Goal: Task Accomplishment & Management: Use online tool/utility

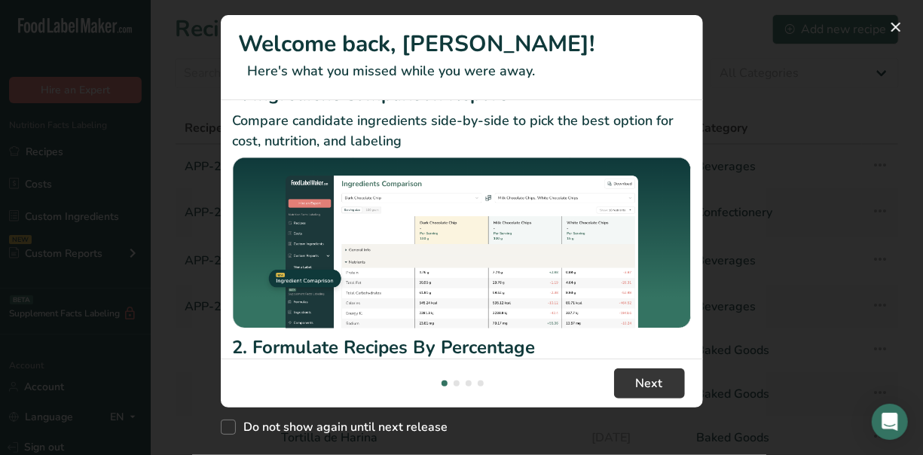
scroll to position [60, 0]
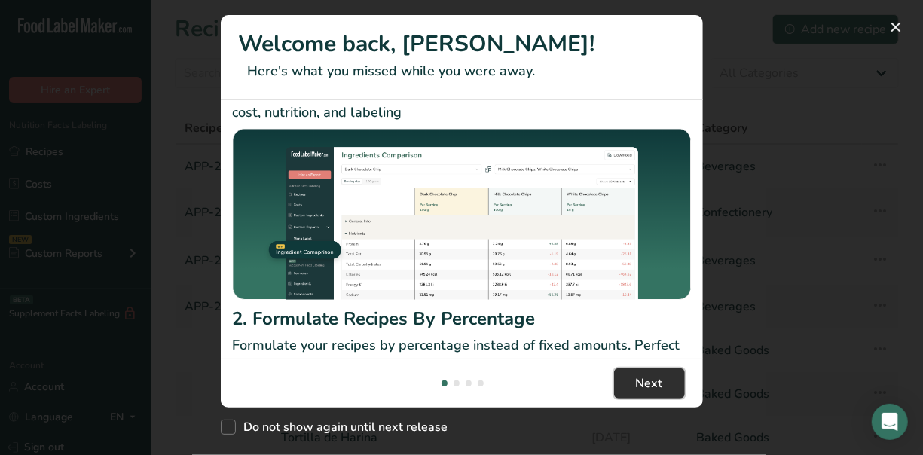
click at [648, 381] on span "Next" at bounding box center [649, 384] width 27 height 18
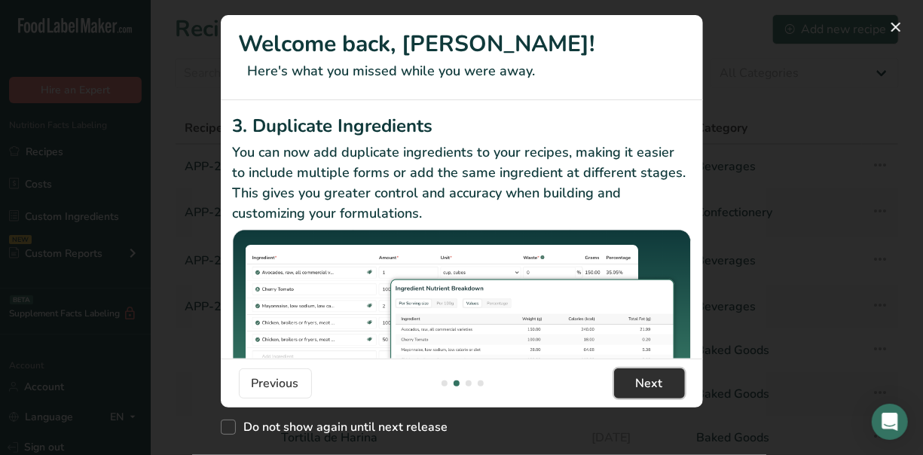
click at [648, 381] on span "Next" at bounding box center [649, 384] width 27 height 18
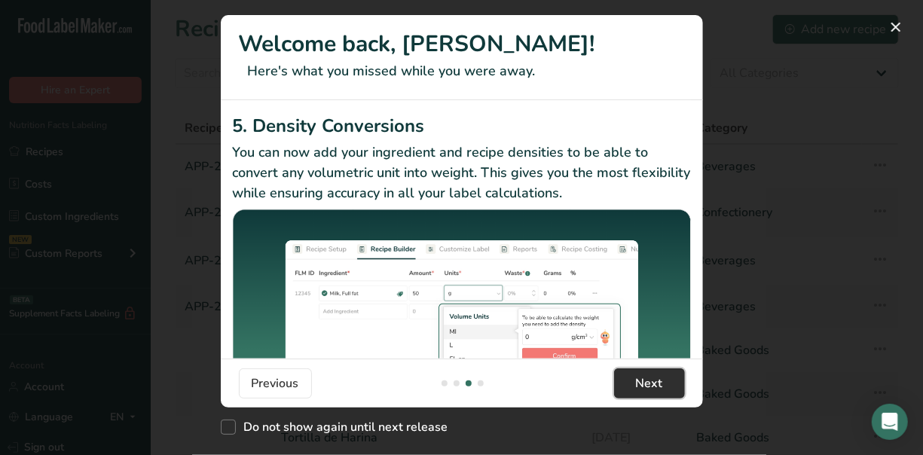
click at [648, 381] on span "Next" at bounding box center [649, 384] width 27 height 18
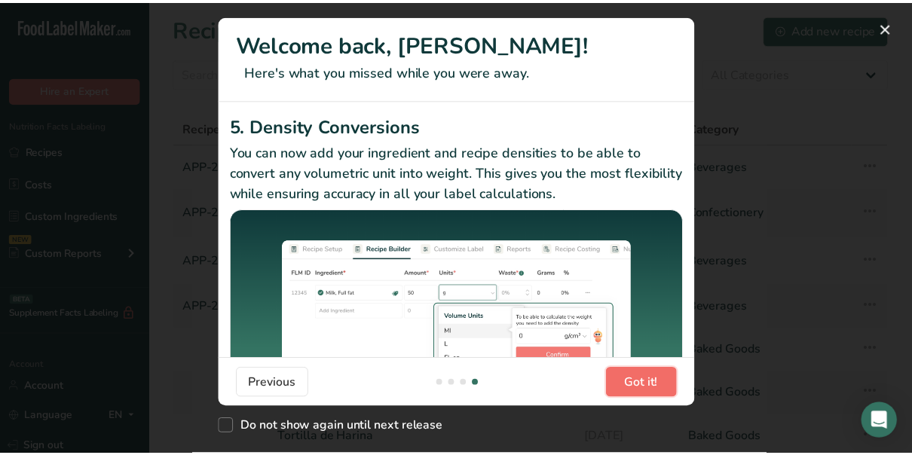
scroll to position [0, 1447]
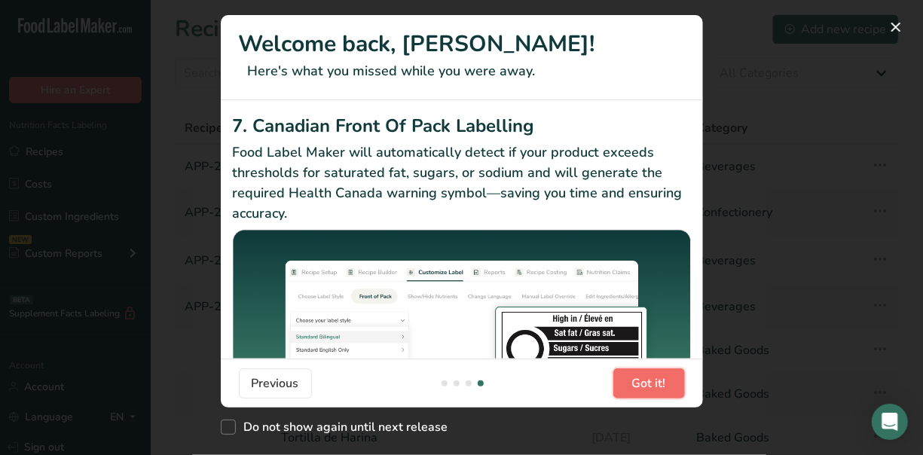
click at [648, 381] on span "Got it!" at bounding box center [649, 384] width 34 height 18
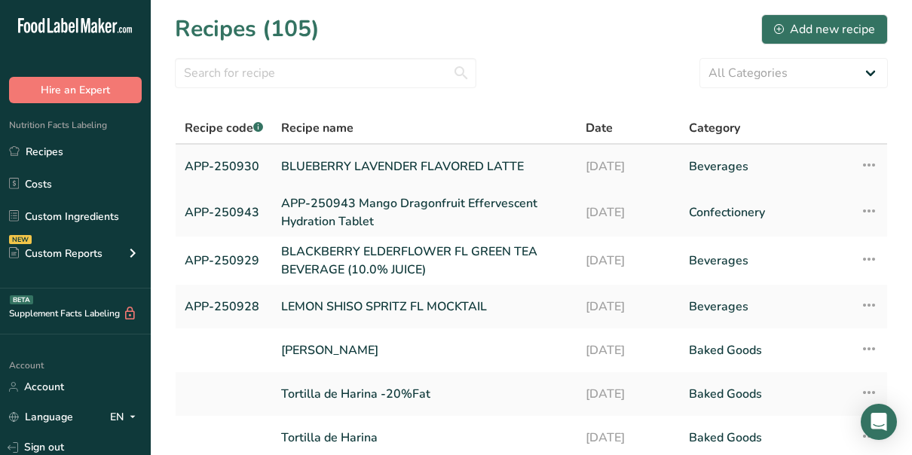
click at [868, 164] on icon at bounding box center [869, 165] width 18 height 27
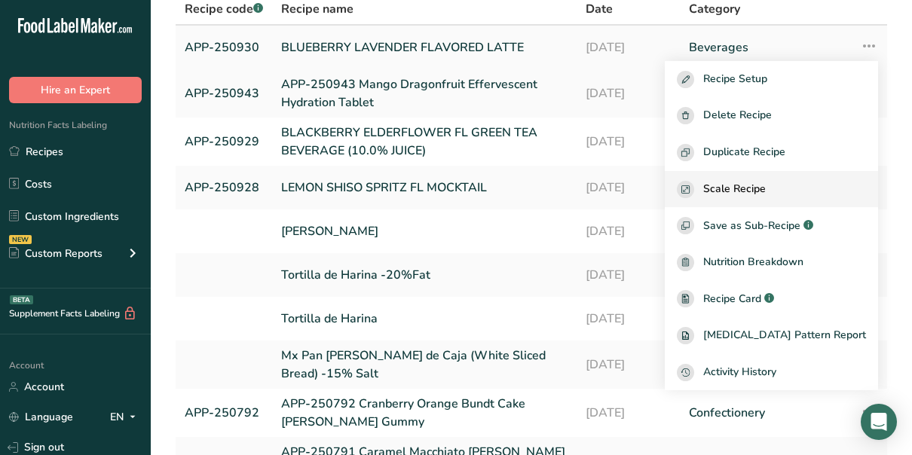
scroll to position [121, 0]
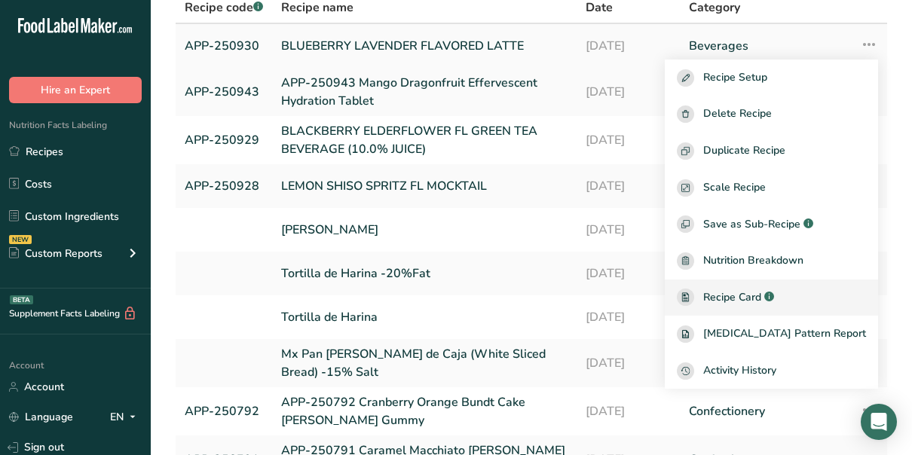
click at [747, 294] on span "Recipe Card" at bounding box center [732, 297] width 58 height 16
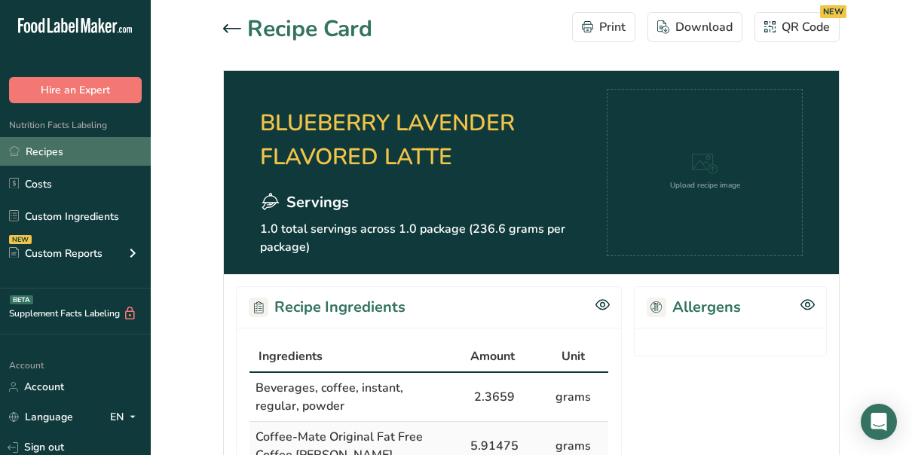
click at [26, 148] on link "Recipes" at bounding box center [75, 151] width 151 height 29
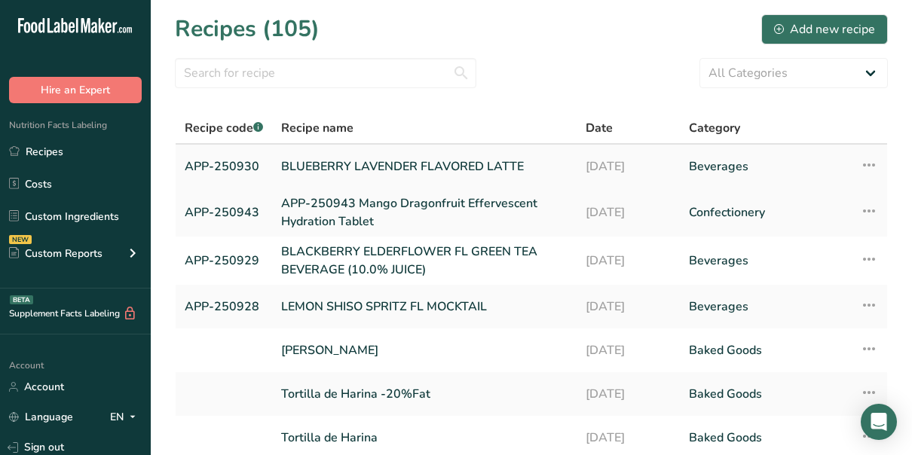
click at [204, 166] on link "APP-250930" at bounding box center [224, 167] width 78 height 32
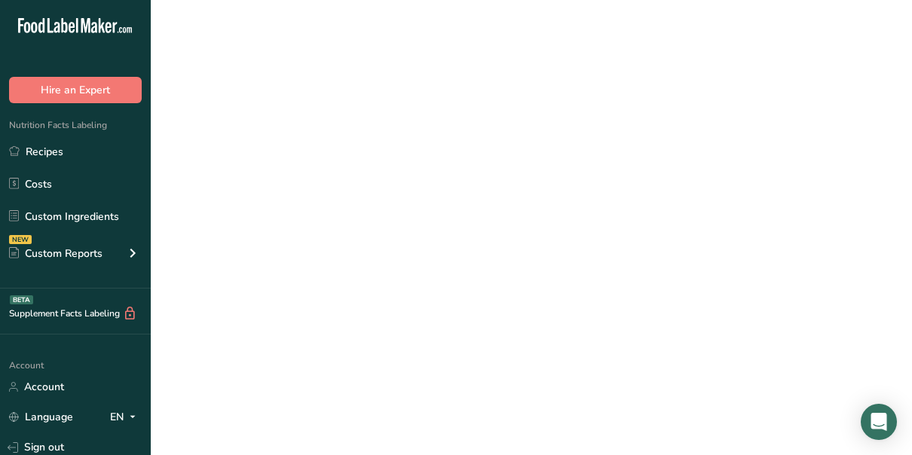
click at [204, 166] on link "APP-250930" at bounding box center [224, 167] width 78 height 32
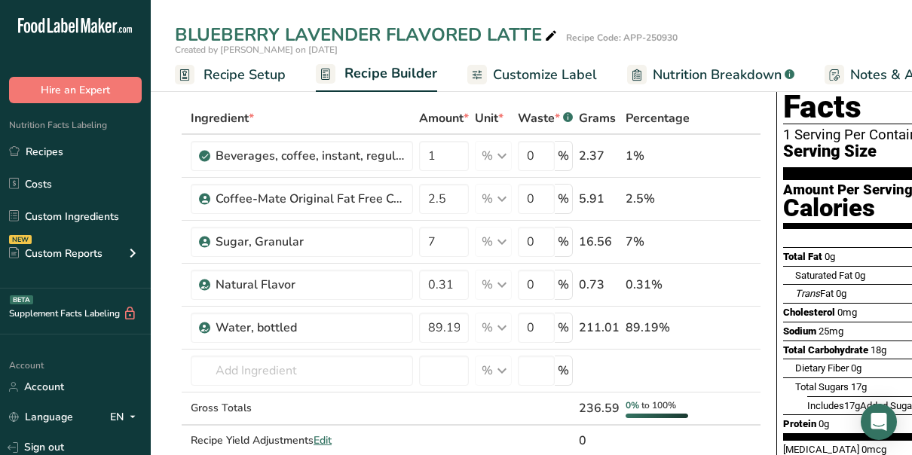
scroll to position [61, 0]
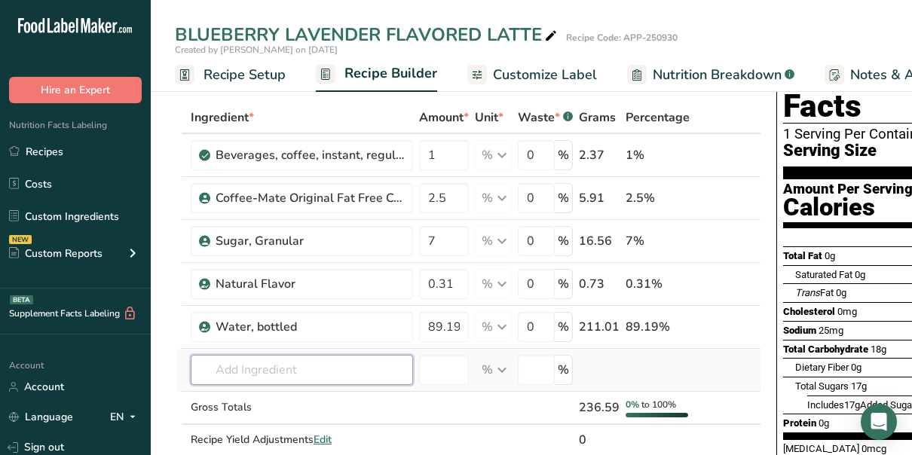
click at [357, 375] on input "text" at bounding box center [302, 370] width 222 height 30
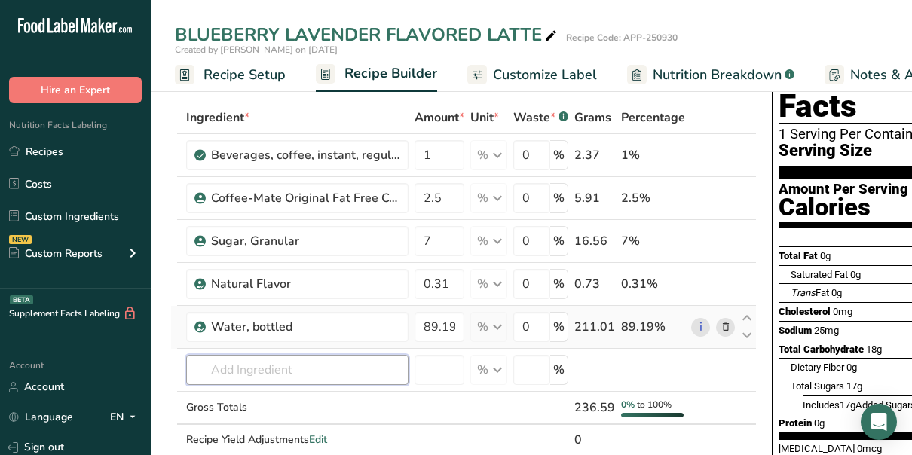
scroll to position [0, 3]
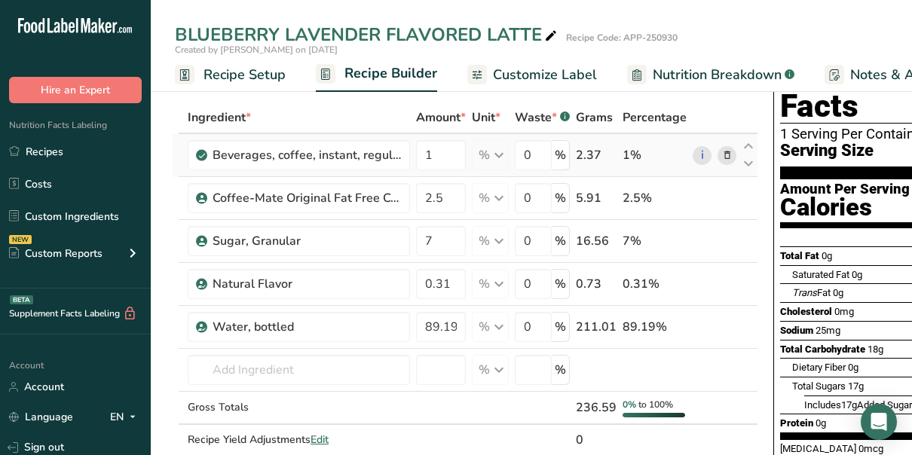
click at [628, 152] on div "1%" at bounding box center [655, 155] width 64 height 18
click at [443, 146] on input "1" at bounding box center [441, 155] width 50 height 30
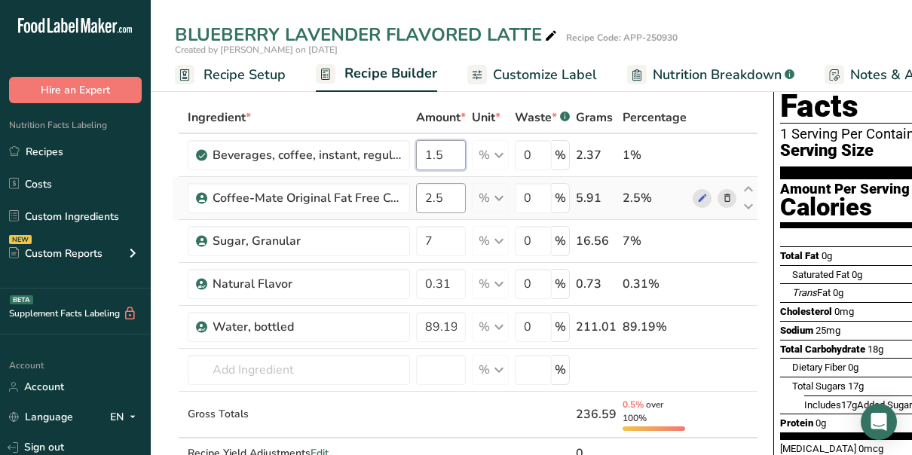
type input "1.5"
click at [453, 194] on div "Ingredient * Amount * Unit * Waste * .a-a{fill:#347362;}.b-a{fill:#fff;} Grams …" at bounding box center [465, 302] width 586 height 400
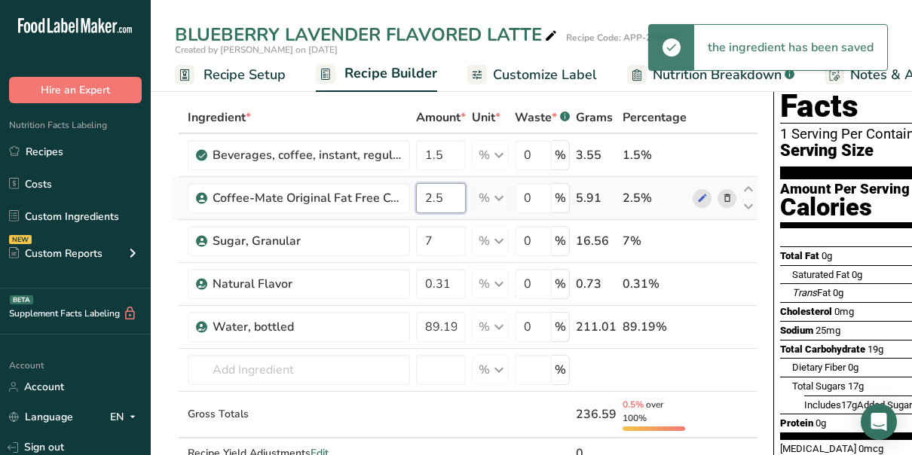
click at [449, 193] on input "2.5" at bounding box center [441, 198] width 50 height 30
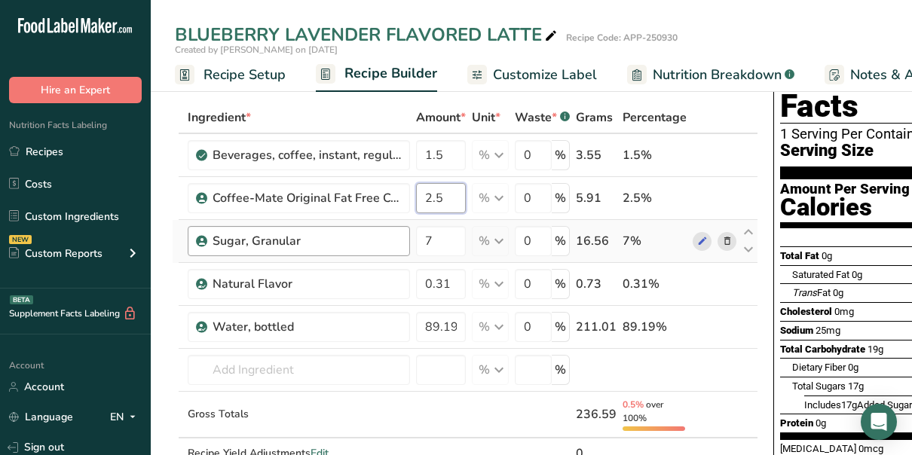
drag, startPoint x: 457, startPoint y: 200, endPoint x: 406, endPoint y: 232, distance: 60.0
click at [406, 232] on tbody "Beverages, coffee, instant, regular, powder 1.5 % Portions 1 tsp 1 packet Weigh…" at bounding box center [465, 301] width 585 height 335
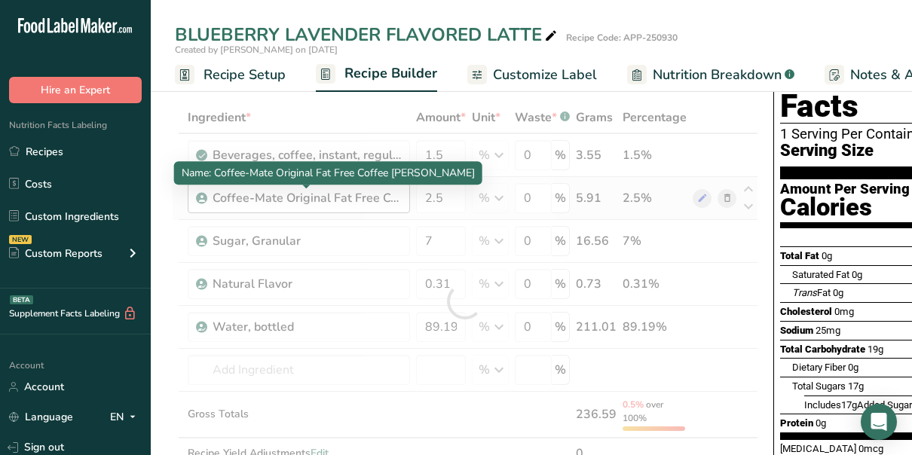
click at [221, 202] on div "Ingredient * Amount * Unit * Waste * .a-a{fill:#347362;}.b-a{fill:#fff;} Grams …" at bounding box center [465, 302] width 586 height 400
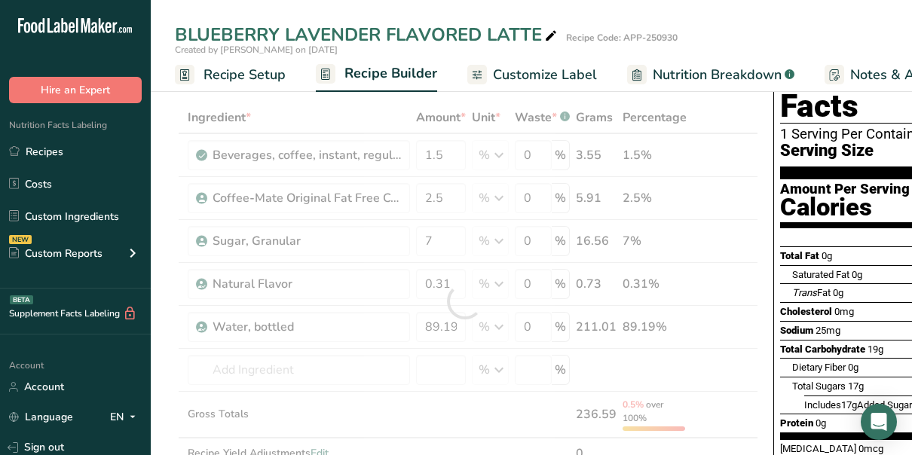
click at [221, 202] on div at bounding box center [465, 302] width 586 height 400
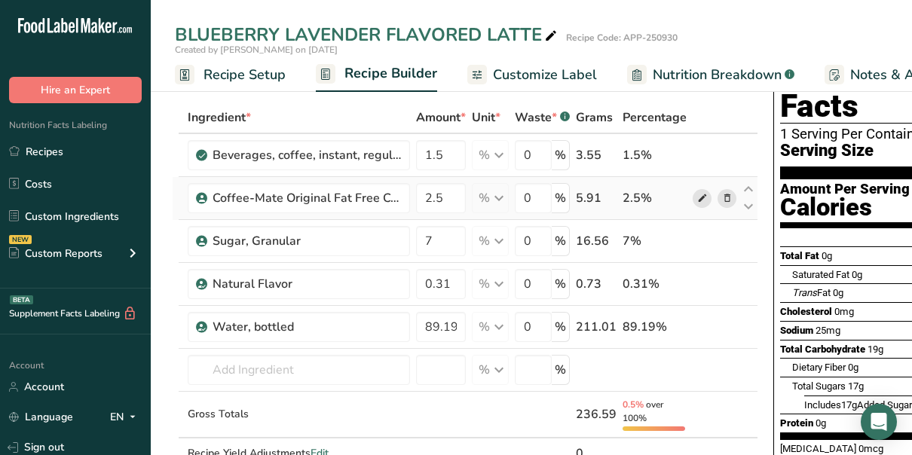
click at [697, 198] on icon at bounding box center [702, 199] width 11 height 16
